Goal: Task Accomplishment & Management: Use online tool/utility

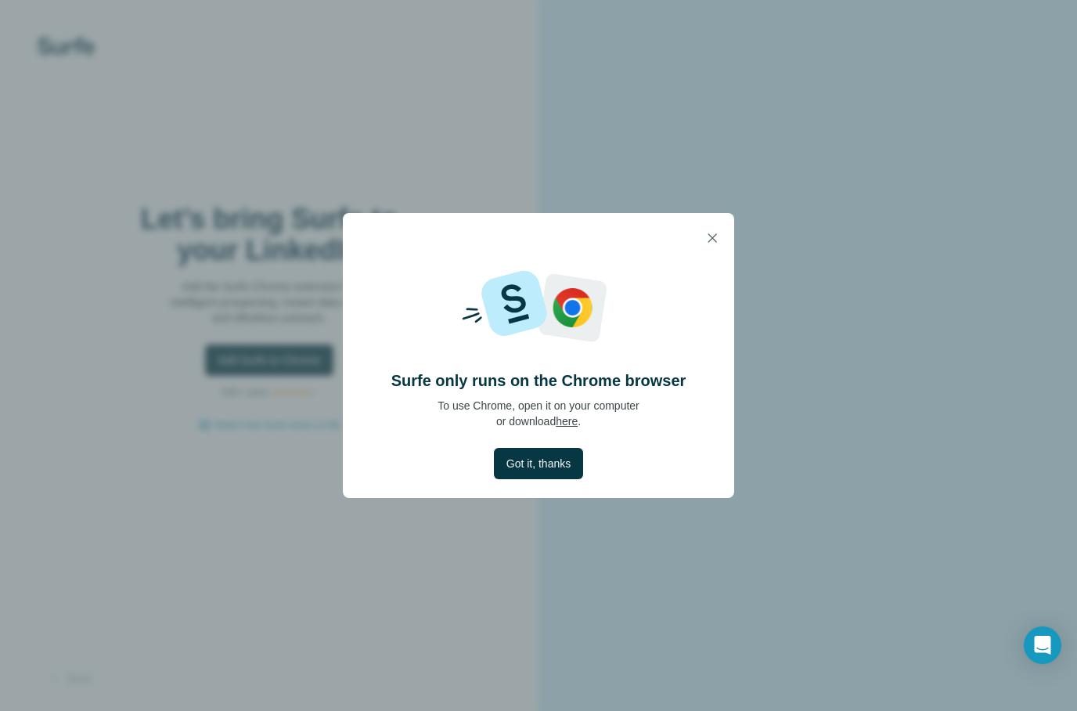
click at [531, 470] on span "Got it, thanks" at bounding box center [538, 464] width 64 height 16
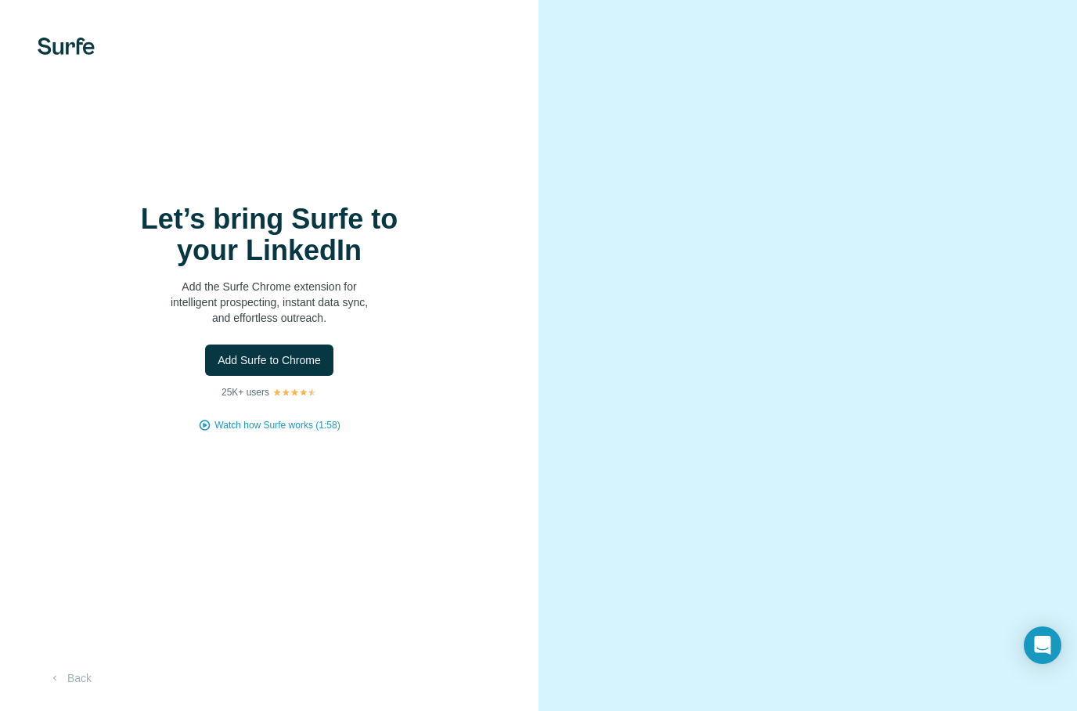
click at [304, 368] on span "Add Surfe to Chrome" at bounding box center [269, 360] width 103 height 16
click at [303, 368] on span "Add Surfe to Chrome" at bounding box center [269, 360] width 103 height 16
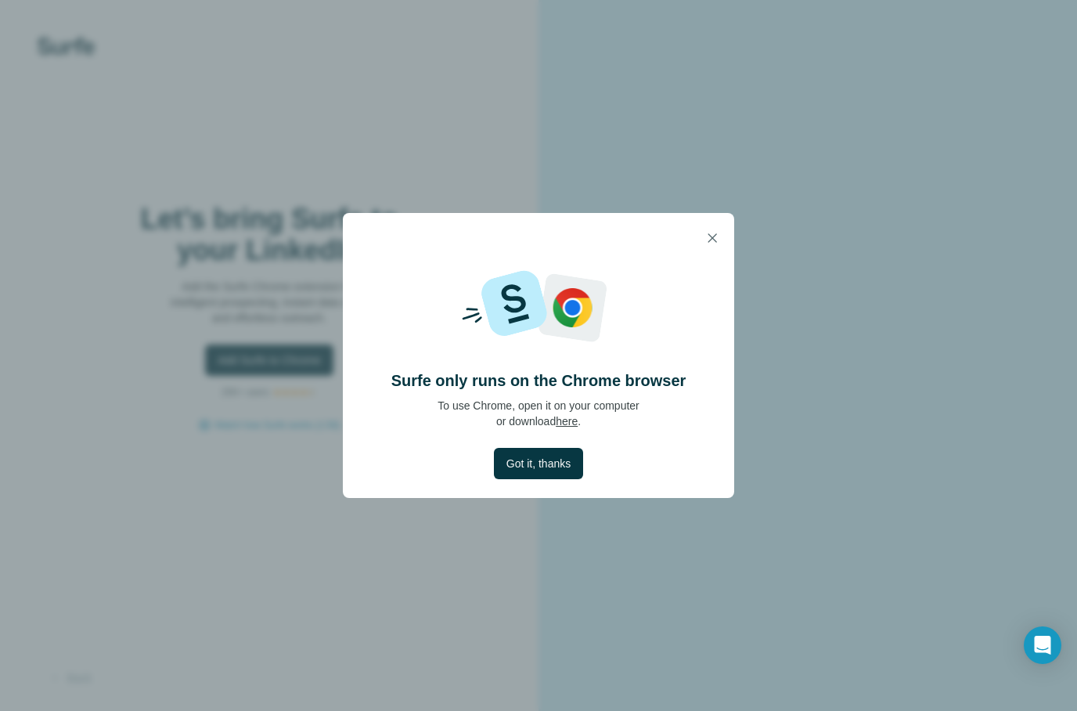
click at [560, 456] on span "Got it, thanks" at bounding box center [538, 464] width 64 height 16
